Goal: Task Accomplishment & Management: Use online tool/utility

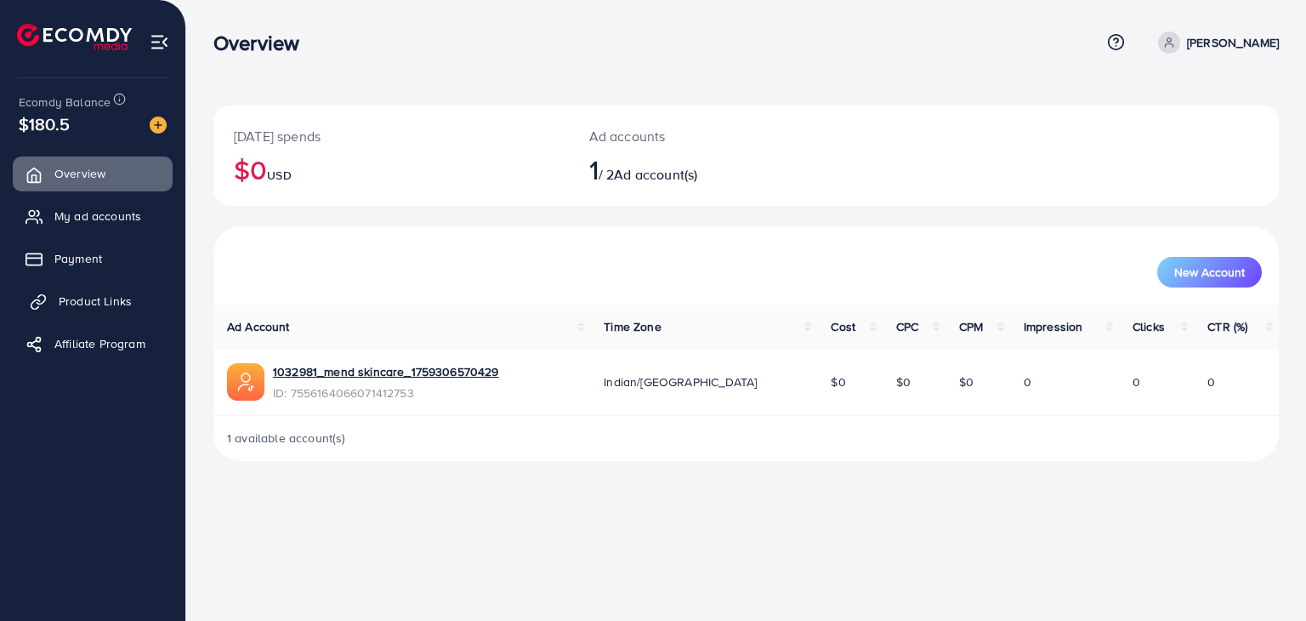
click at [73, 287] on link "Product Links" at bounding box center [93, 301] width 160 height 34
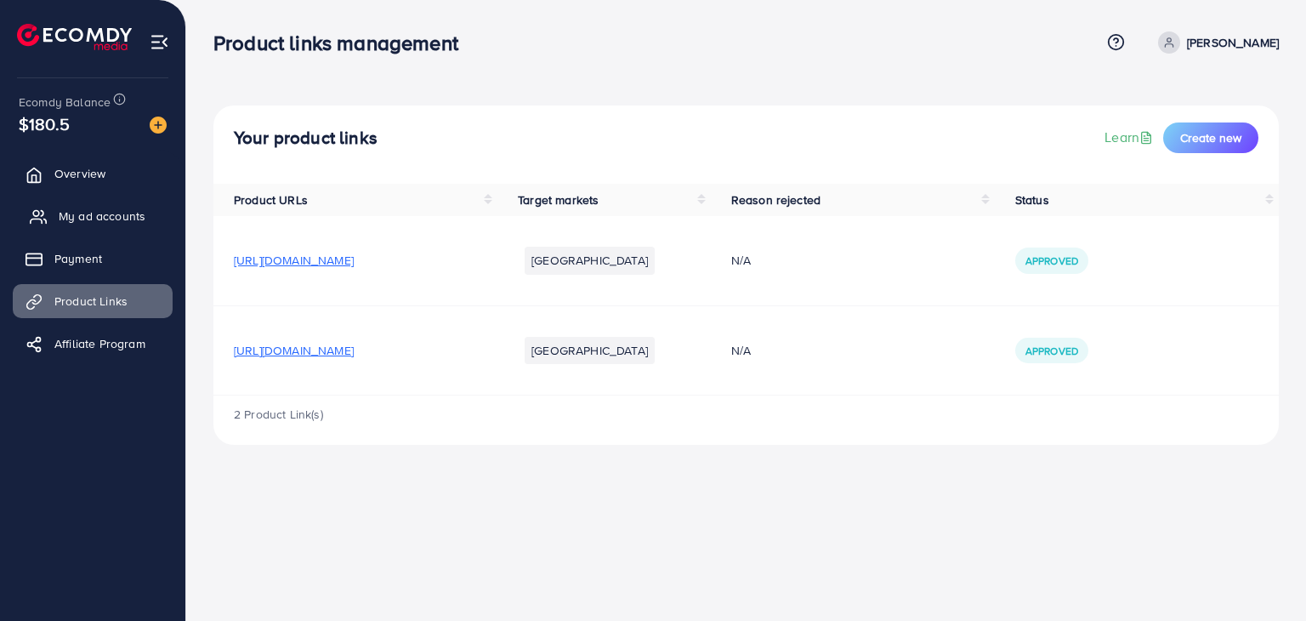
click at [75, 206] on link "My ad accounts" at bounding box center [93, 216] width 160 height 34
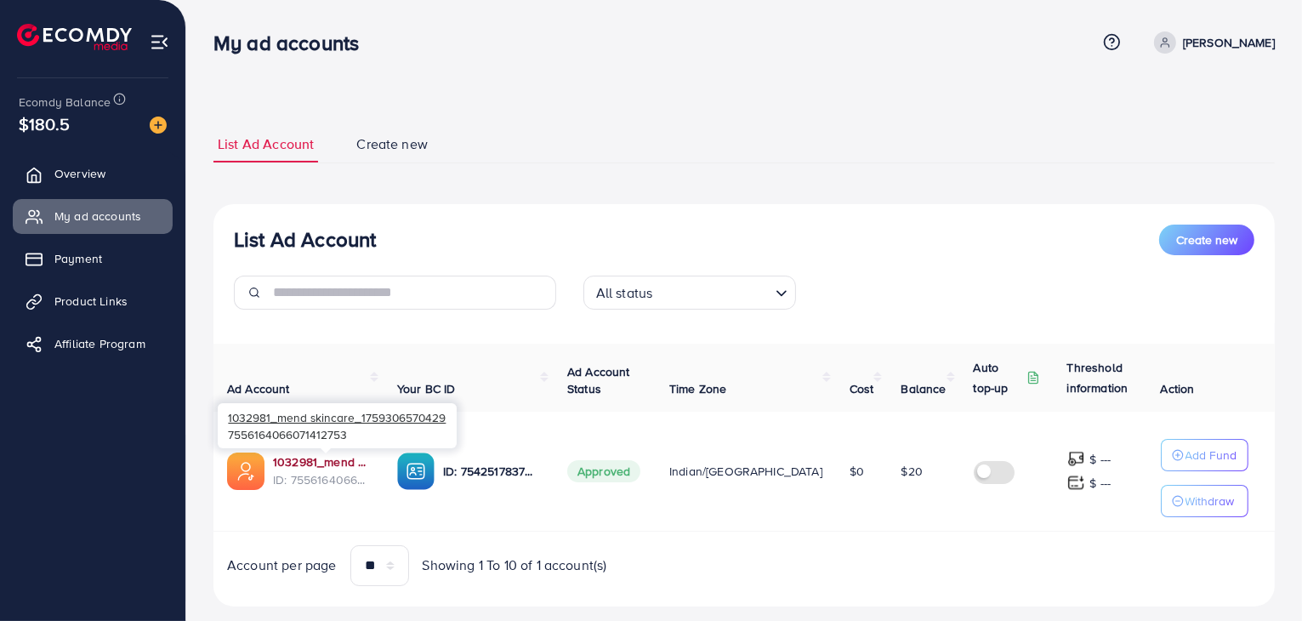
click at [320, 462] on link "1032981_mend skincare_1759306570429" at bounding box center [321, 461] width 97 height 17
click at [77, 307] on span "Product Links" at bounding box center [95, 301] width 73 height 17
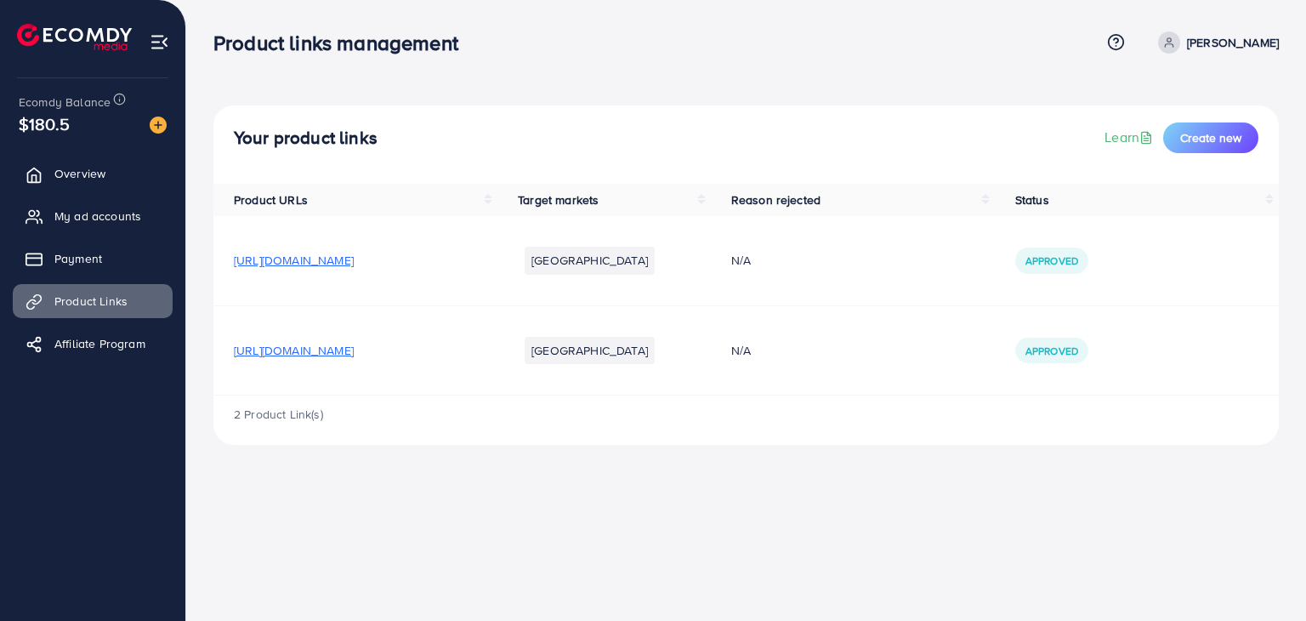
drag, startPoint x: 548, startPoint y: 343, endPoint x: 342, endPoint y: 339, distance: 205.9
click at [342, 339] on td "[URL][DOMAIN_NAME]" at bounding box center [355, 349] width 284 height 89
click at [498, 212] on th "Product URLs" at bounding box center [355, 200] width 284 height 32
drag, startPoint x: 527, startPoint y: 258, endPoint x: 217, endPoint y: 271, distance: 309.9
click at [217, 271] on td "[URL][DOMAIN_NAME]" at bounding box center [355, 260] width 284 height 89
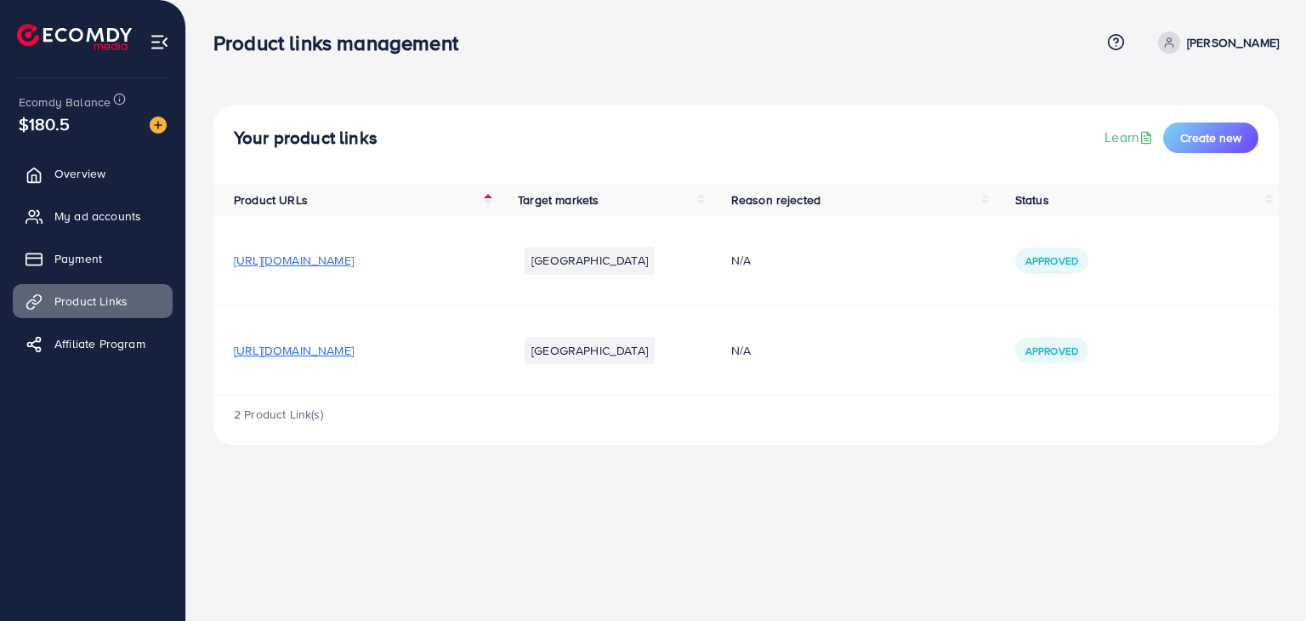
copy span "[URL][DOMAIN_NAME]"
click at [593, 79] on div "Your product links Learn Create new Product URLs Target markets Reason rejected…" at bounding box center [746, 236] width 1120 height 472
drag, startPoint x: 547, startPoint y: 259, endPoint x: 221, endPoint y: 283, distance: 326.7
click at [221, 283] on td "[URL][DOMAIN_NAME]" at bounding box center [355, 260] width 284 height 89
copy span "[URL][DOMAIN_NAME]"
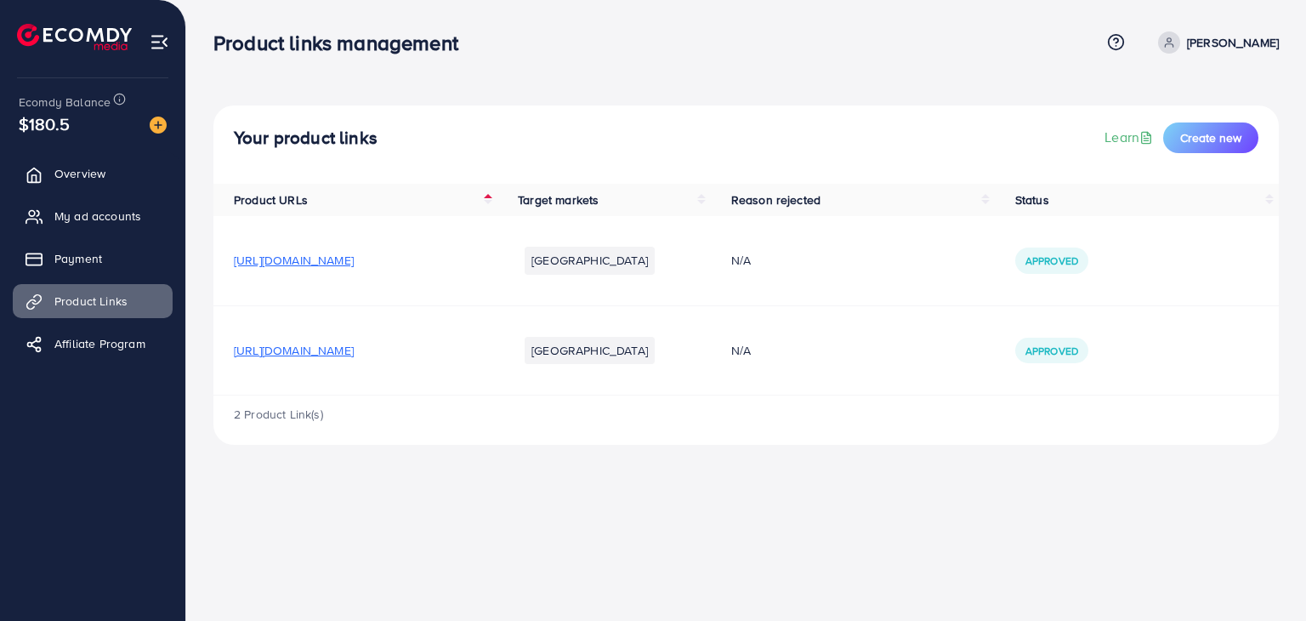
click at [636, 494] on div "Product links management Help Center Contact Support Term and policy About Us m…" at bounding box center [653, 310] width 1306 height 621
click at [77, 181] on span "Overview" at bounding box center [84, 173] width 51 height 17
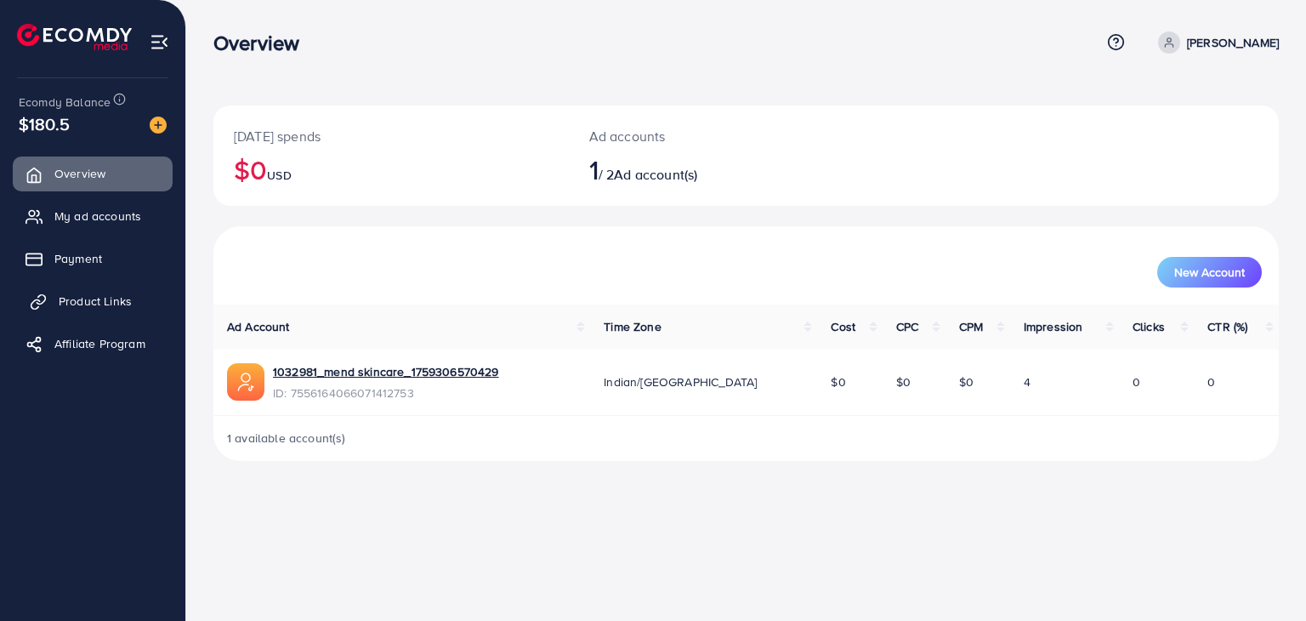
click at [88, 300] on span "Product Links" at bounding box center [95, 301] width 73 height 17
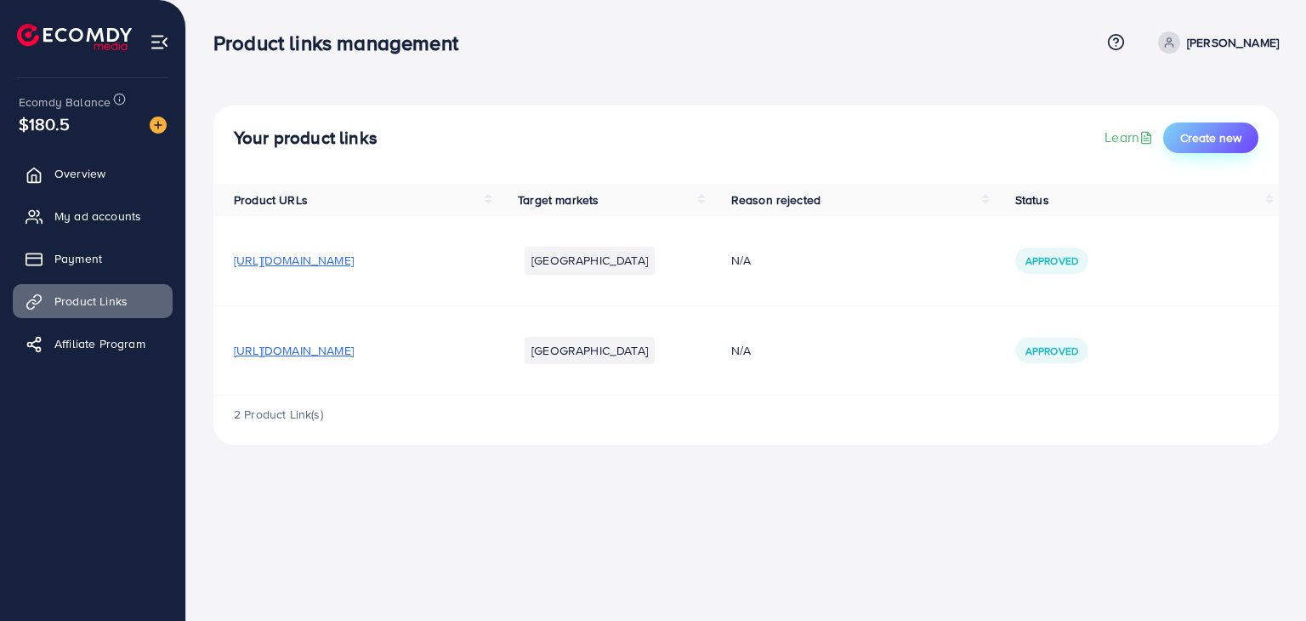
click at [1217, 152] on button "Create new" at bounding box center [1211, 137] width 95 height 31
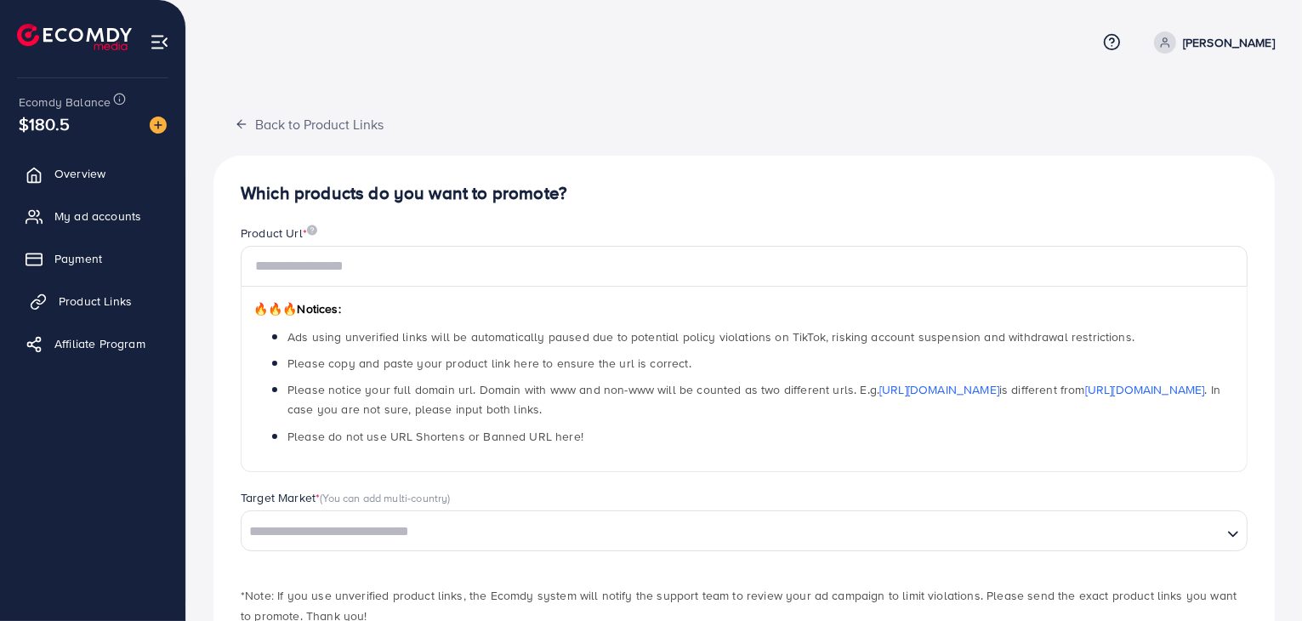
click at [83, 300] on span "Product Links" at bounding box center [95, 301] width 73 height 17
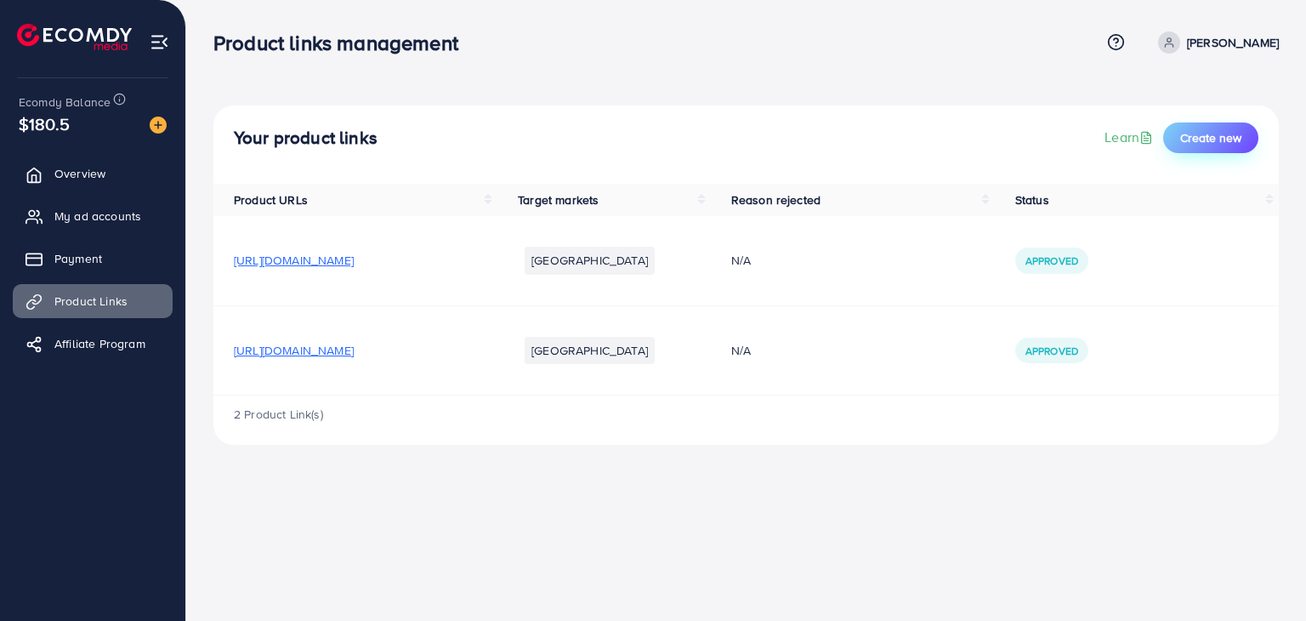
click at [1232, 130] on span "Create new" at bounding box center [1211, 137] width 61 height 17
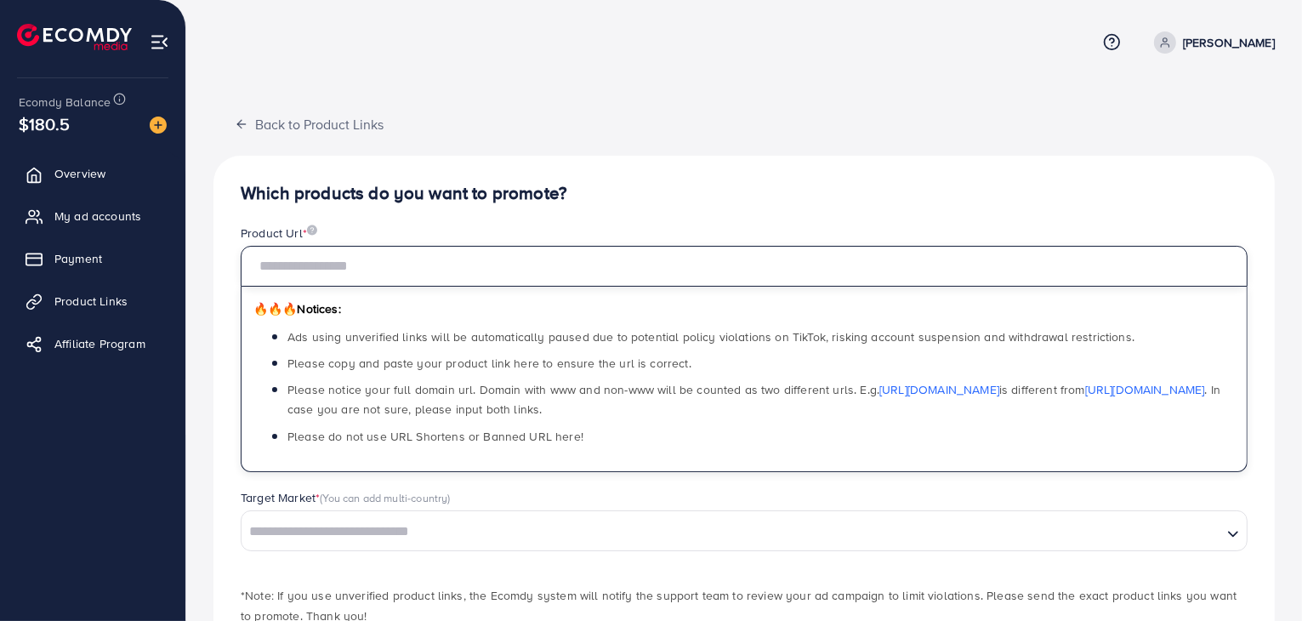
click at [507, 264] on input "text" at bounding box center [744, 266] width 1007 height 41
paste input "**********"
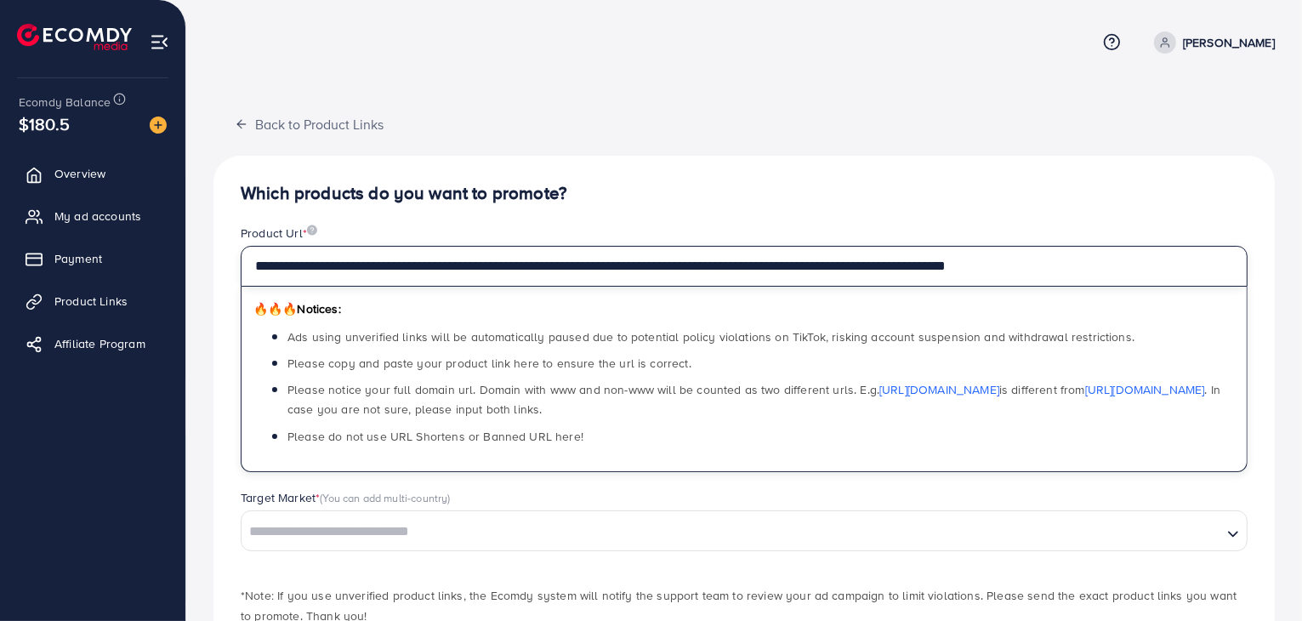
type input "**********"
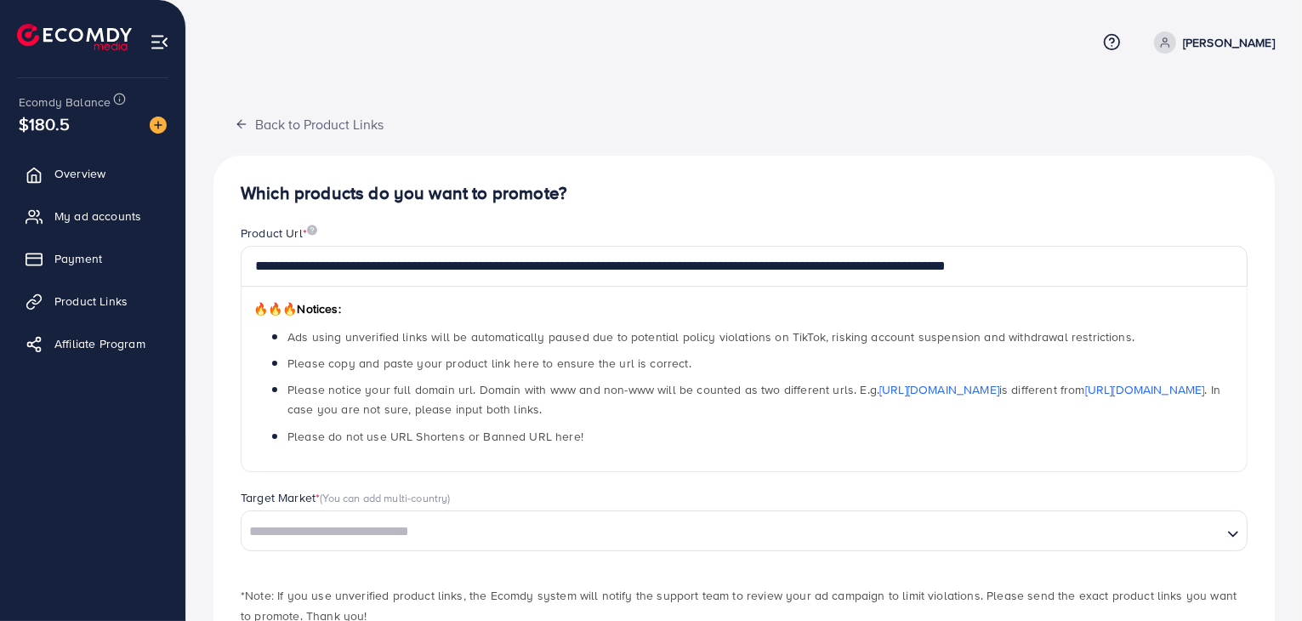
click at [546, 487] on div "**********" at bounding box center [744, 357] width 1034 height 265
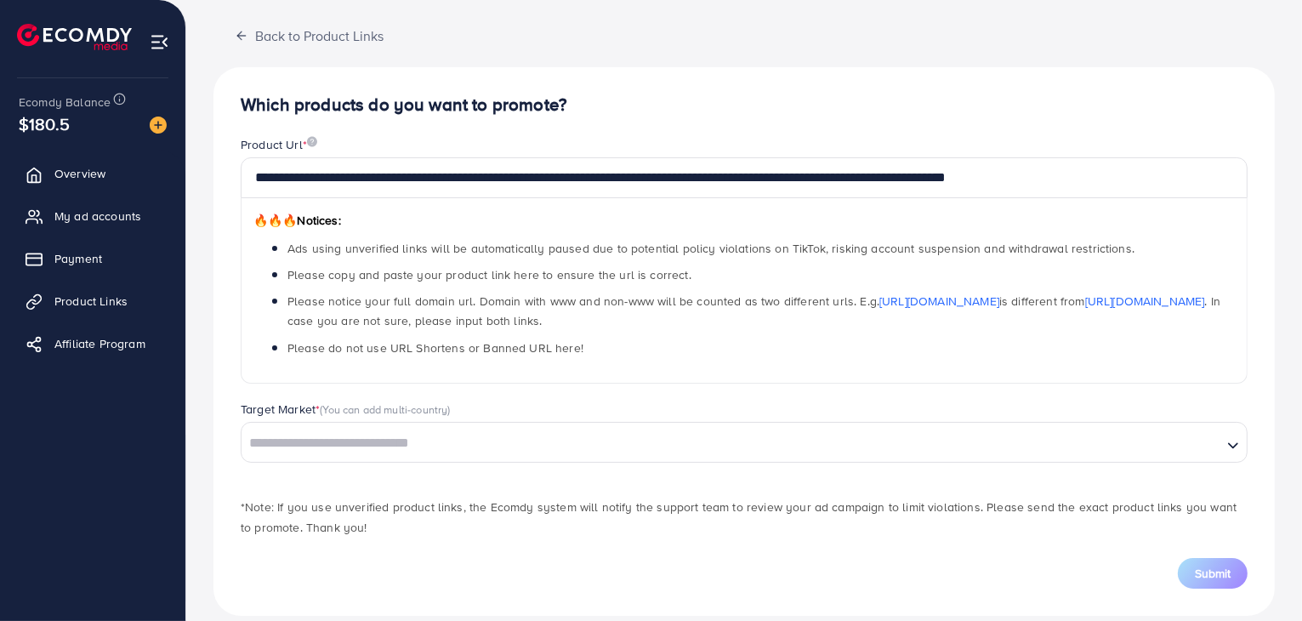
scroll to position [90, 0]
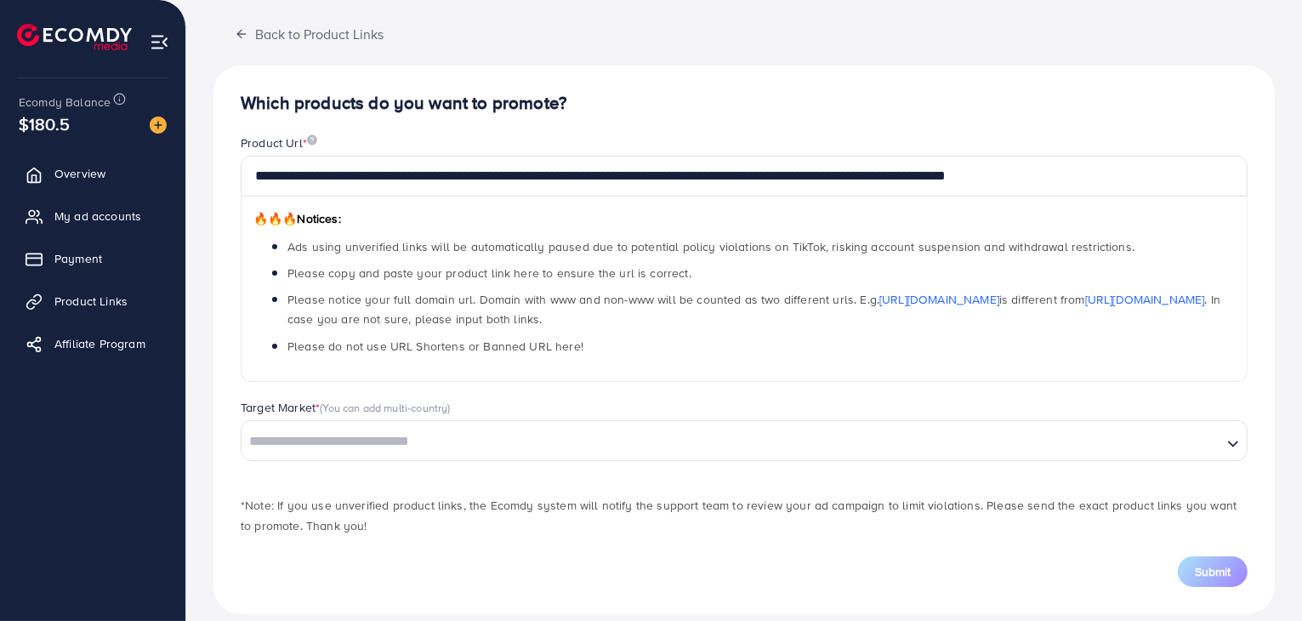
click at [532, 453] on input "Search for option" at bounding box center [731, 442] width 977 height 26
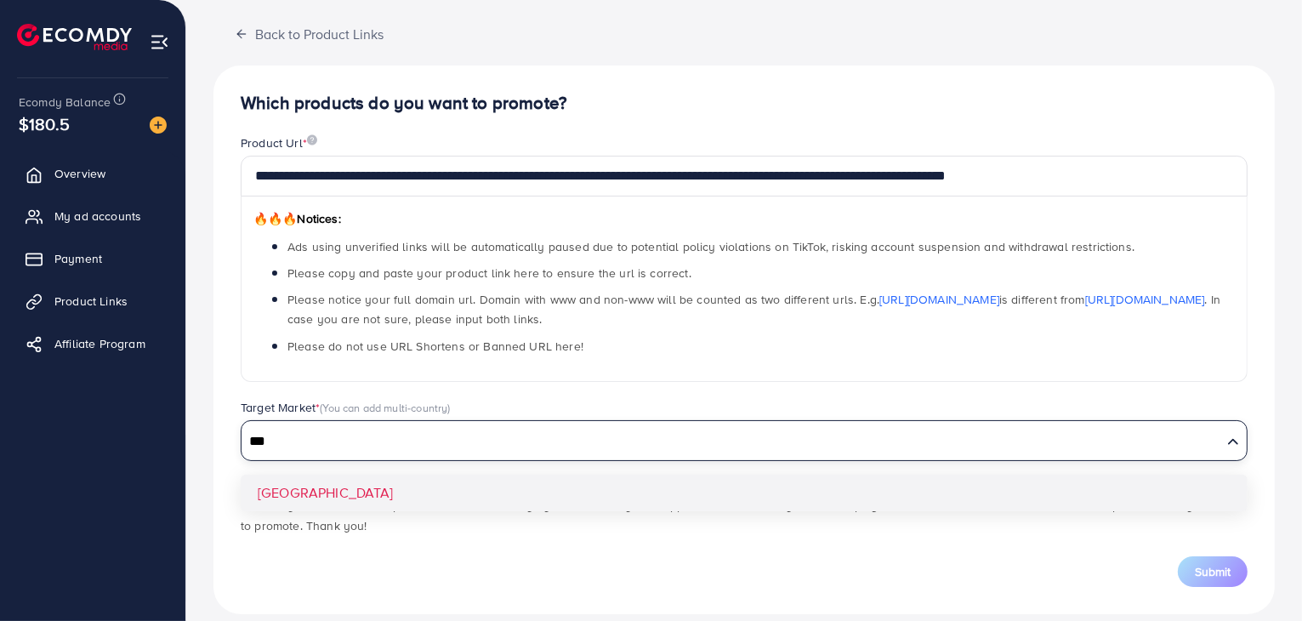
type input "***"
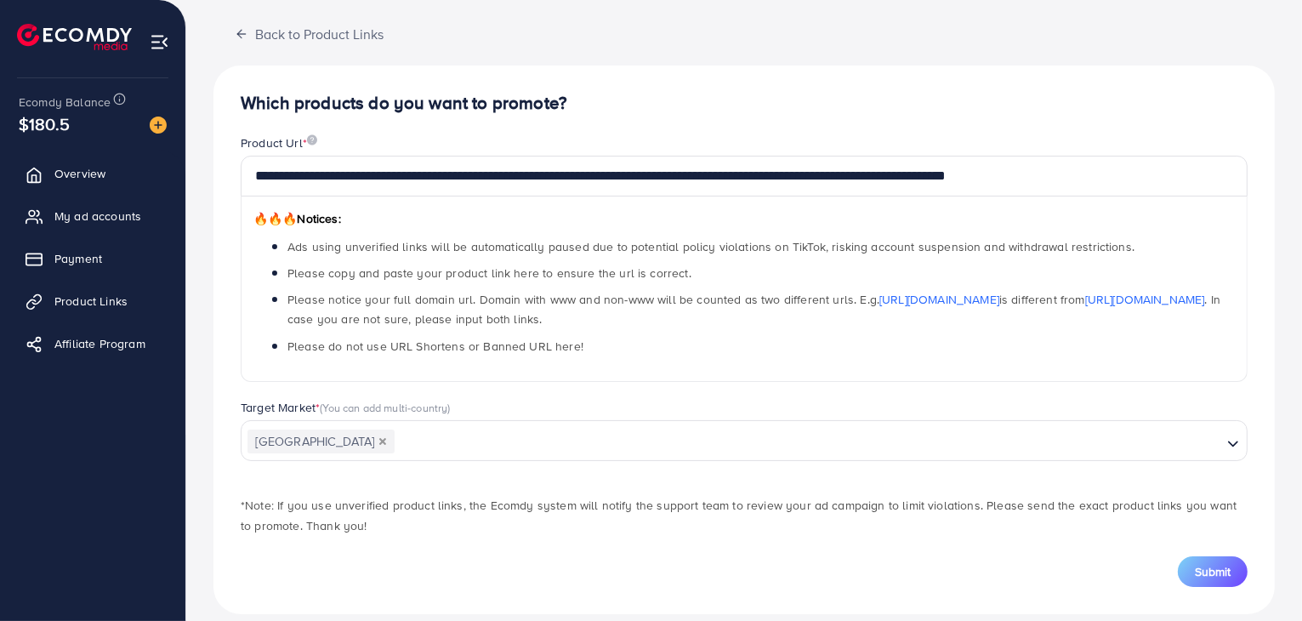
scroll to position [109, 0]
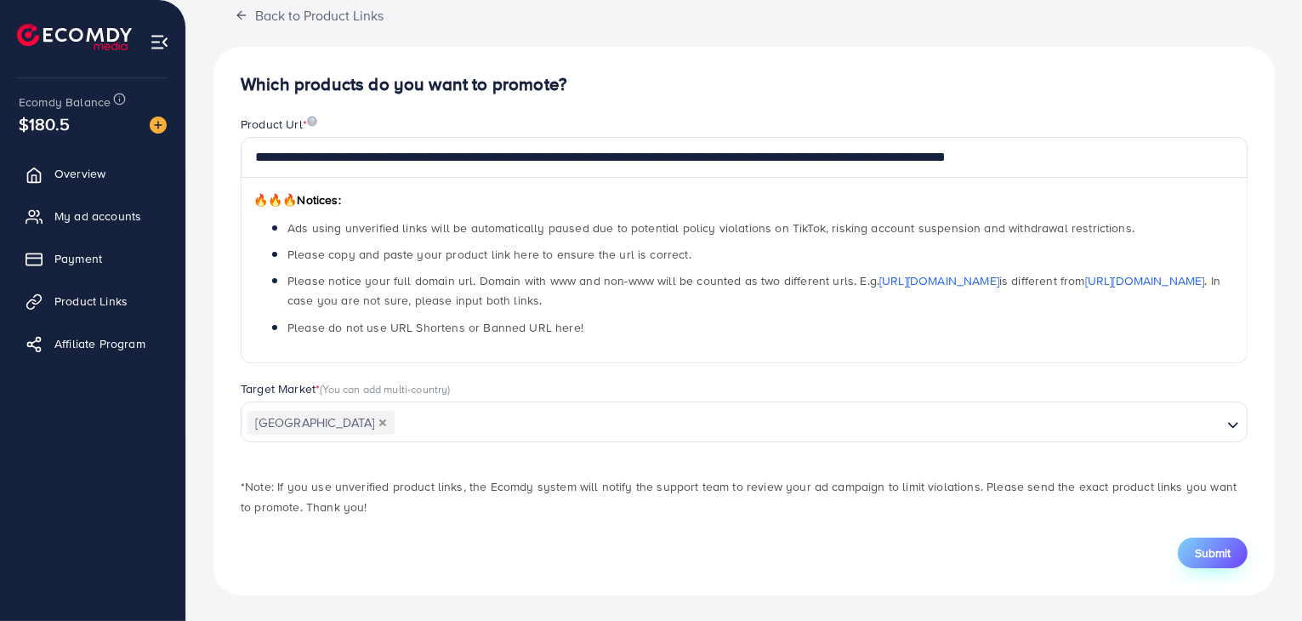
click at [1203, 545] on span "Submit" at bounding box center [1213, 552] width 36 height 17
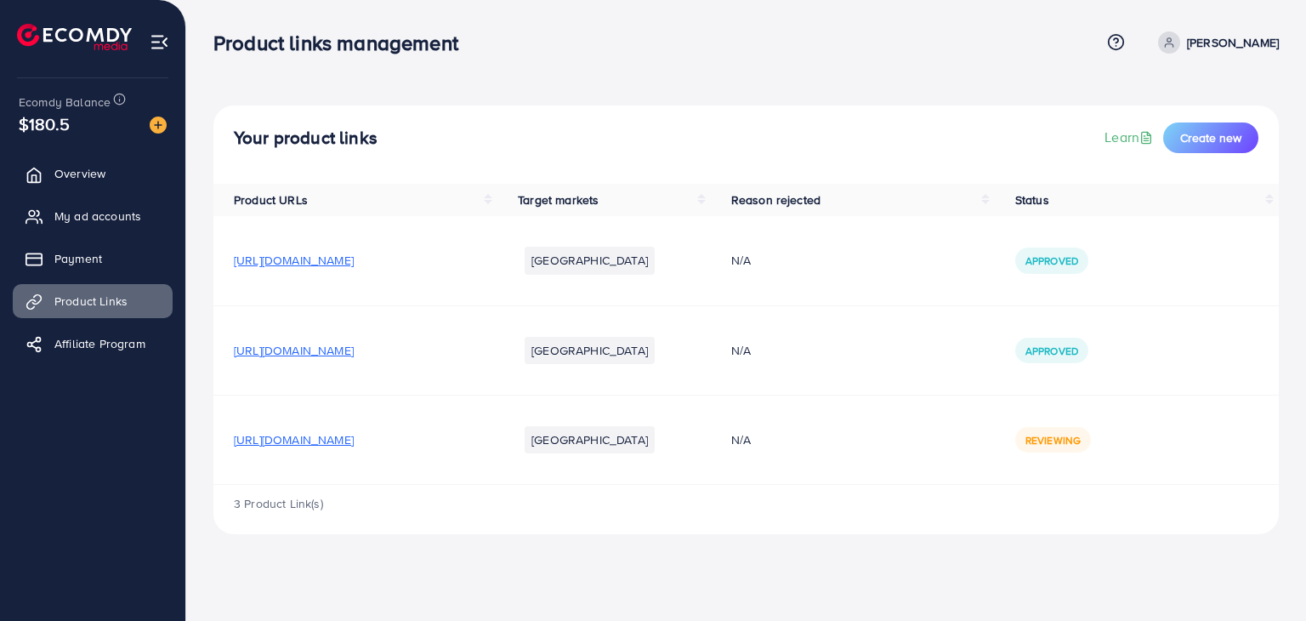
click at [354, 442] on span "[URL][DOMAIN_NAME]" at bounding box center [294, 439] width 120 height 17
click at [1082, 431] on div "Reviewing" at bounding box center [1054, 440] width 76 height 26
click at [91, 182] on link "Overview" at bounding box center [93, 174] width 160 height 34
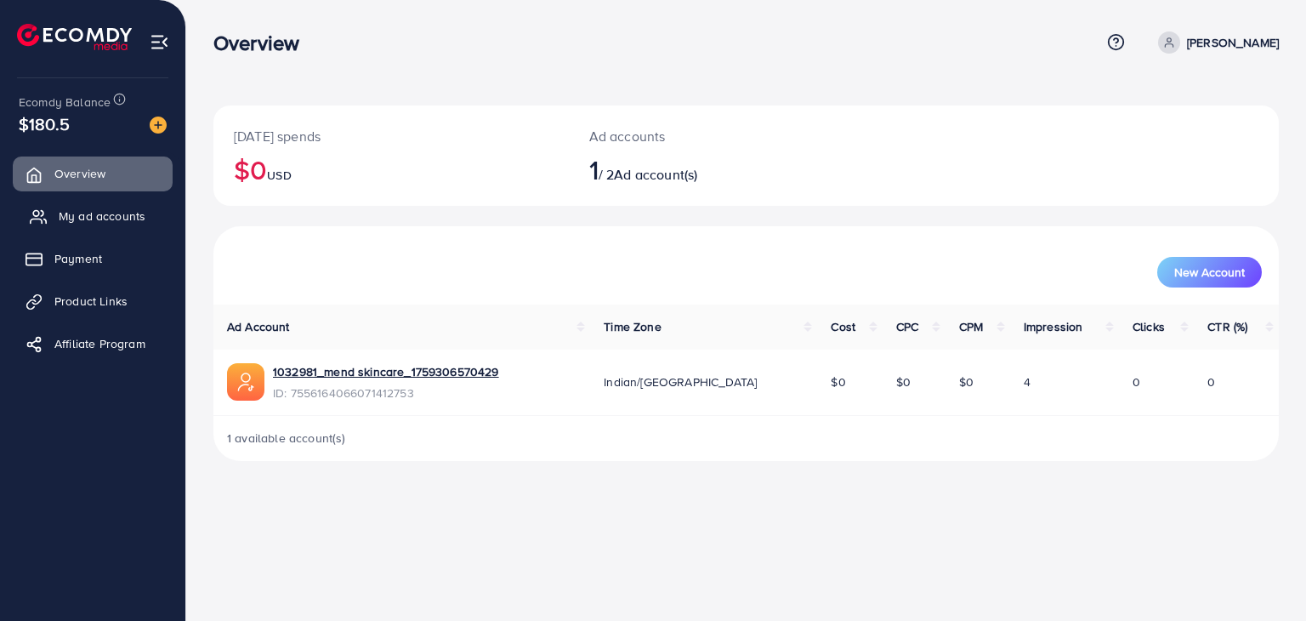
click at [64, 210] on span "My ad accounts" at bounding box center [102, 216] width 87 height 17
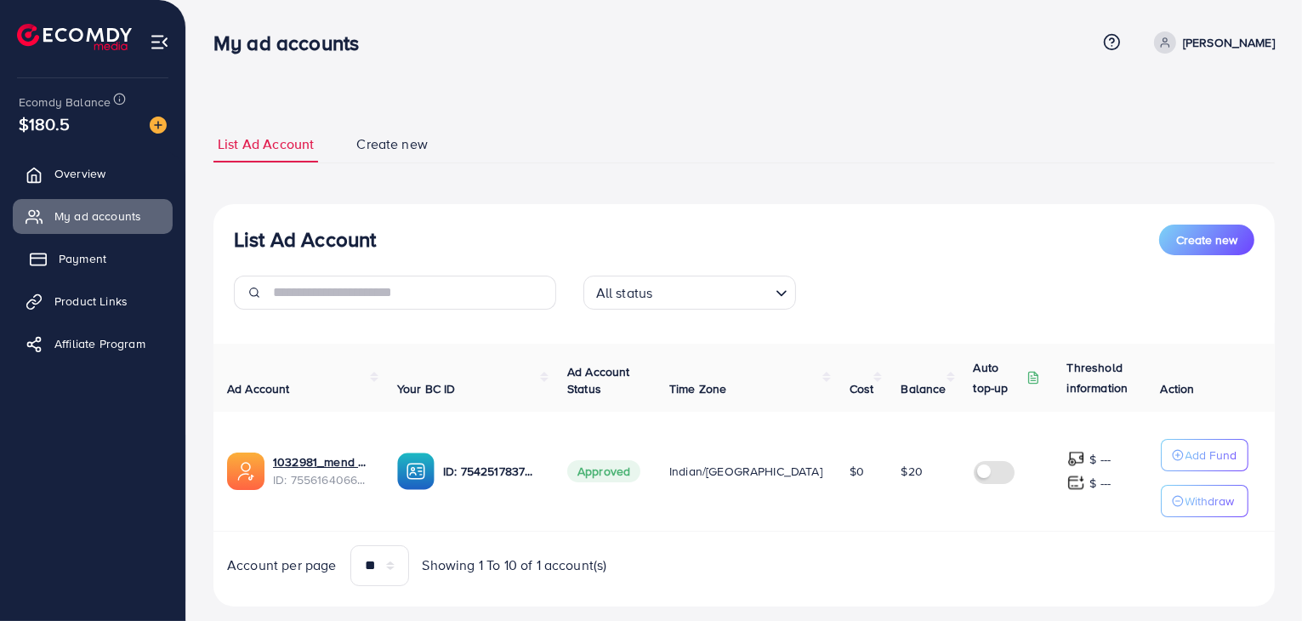
click at [68, 257] on span "Payment" at bounding box center [83, 258] width 48 height 17
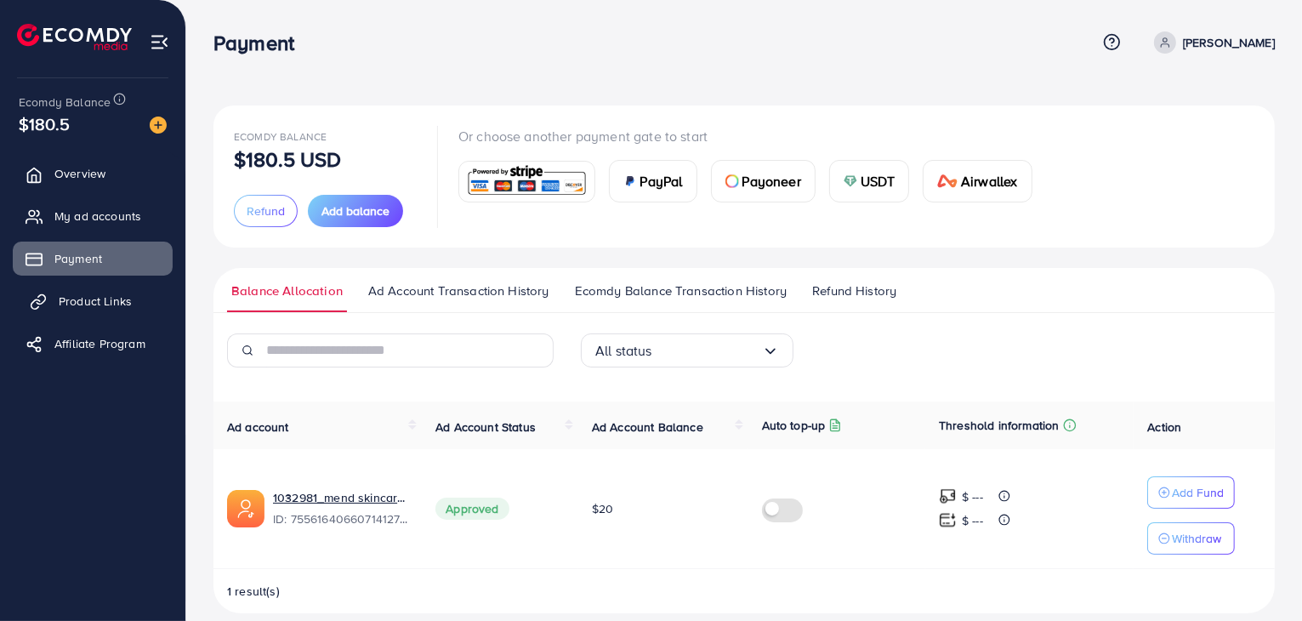
click at [83, 284] on link "Product Links" at bounding box center [93, 301] width 160 height 34
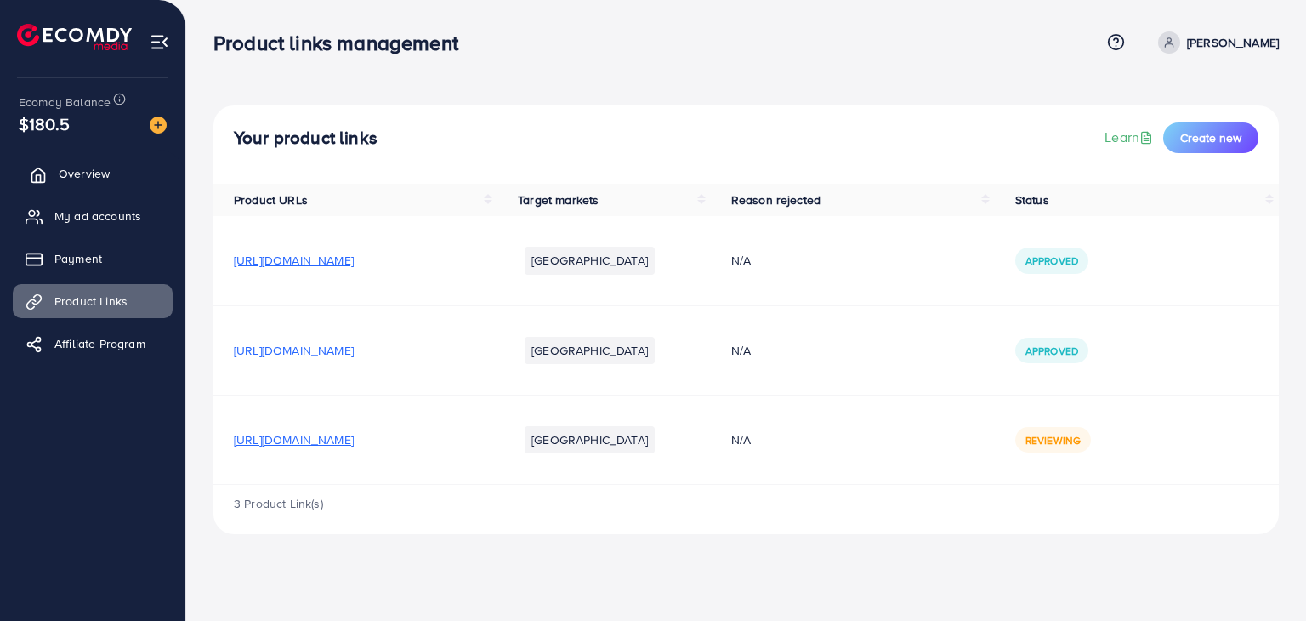
click at [65, 179] on span "Overview" at bounding box center [84, 173] width 51 height 17
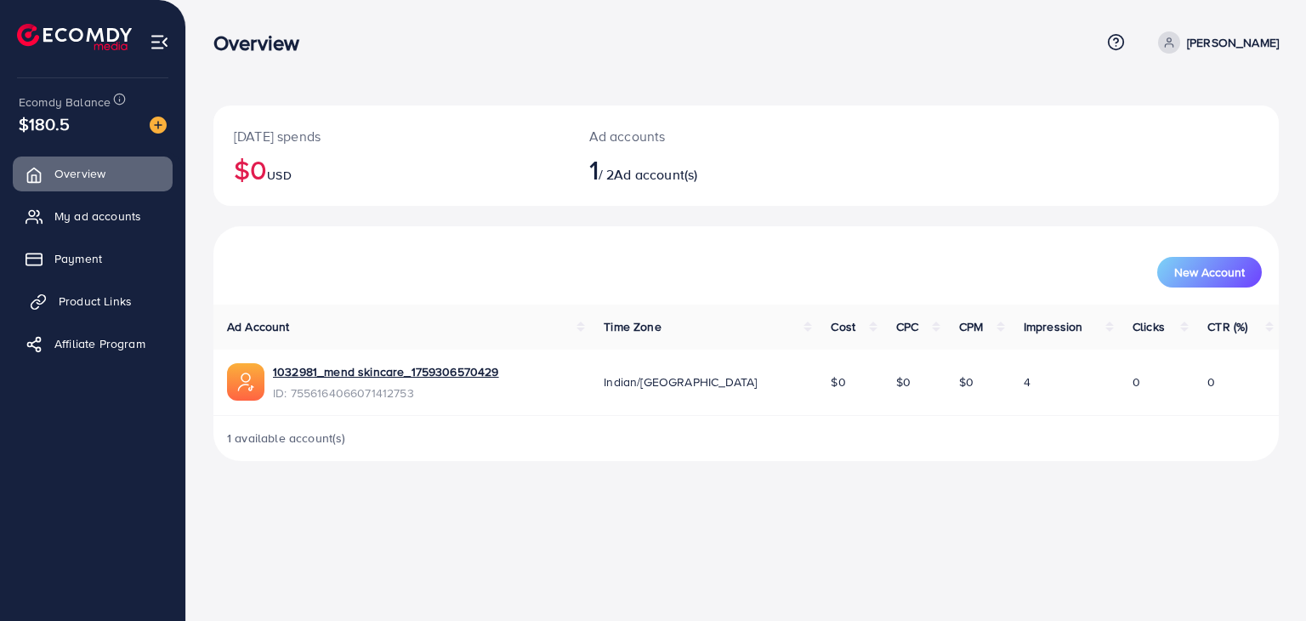
click at [76, 300] on span "Product Links" at bounding box center [95, 301] width 73 height 17
